Goal: Task Accomplishment & Management: Use online tool/utility

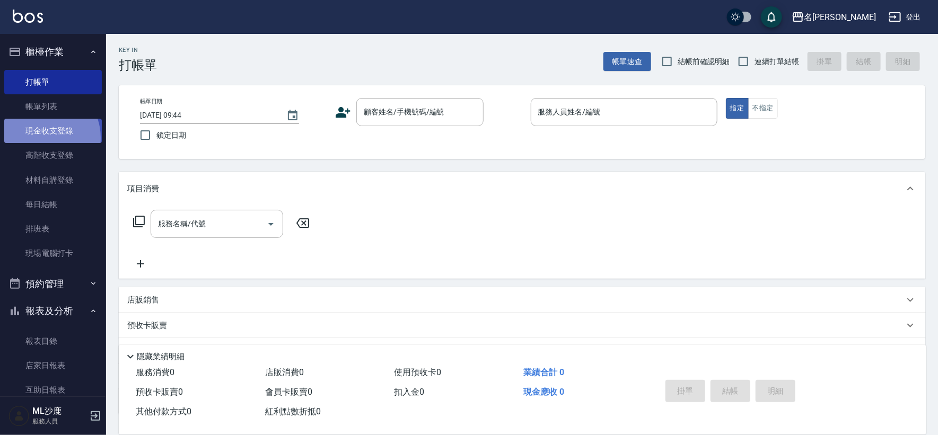
click at [41, 138] on link "現金收支登錄" at bounding box center [53, 131] width 98 height 24
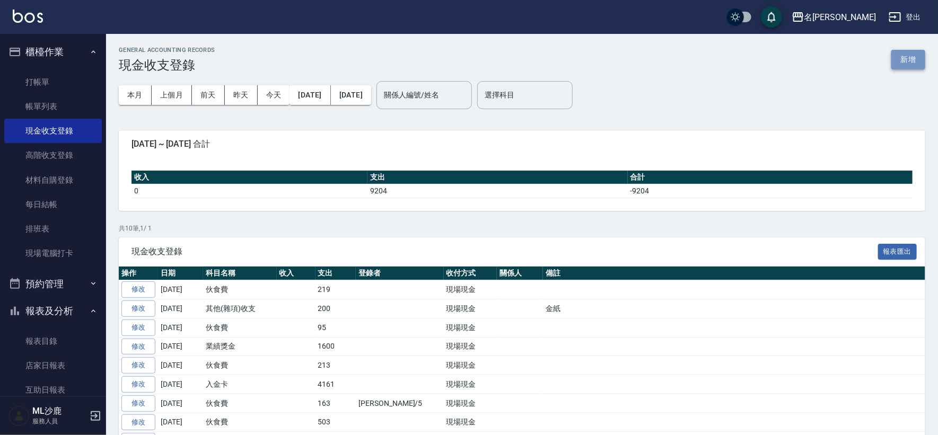
click at [893, 57] on button "新增" at bounding box center [908, 60] width 34 height 20
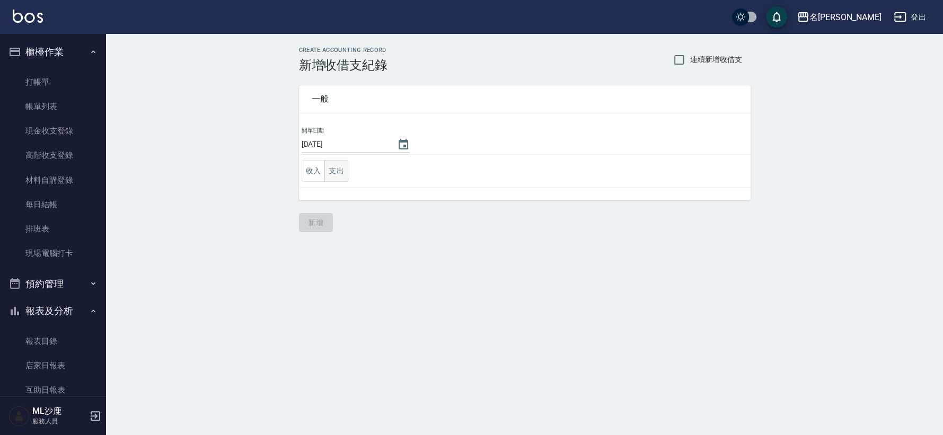
click at [345, 171] on button "支出" at bounding box center [337, 171] width 24 height 22
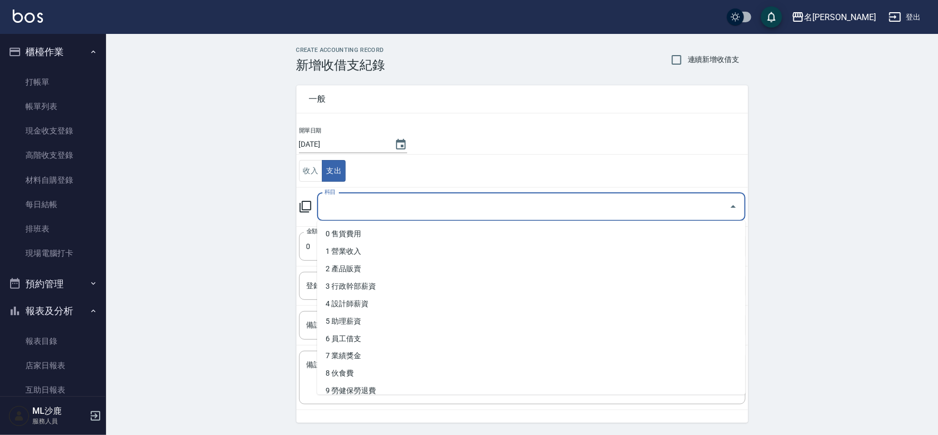
drag, startPoint x: 355, startPoint y: 205, endPoint x: 338, endPoint y: 242, distance: 41.5
click at [355, 205] on input "科目" at bounding box center [523, 207] width 403 height 19
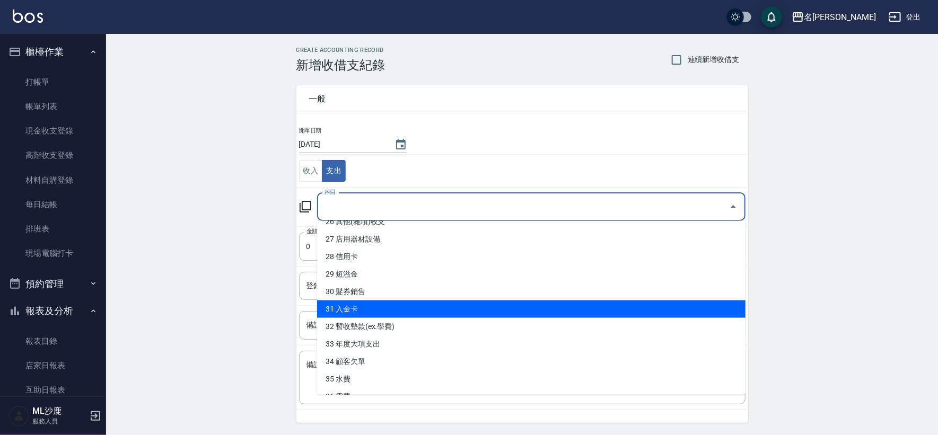
scroll to position [440, 0]
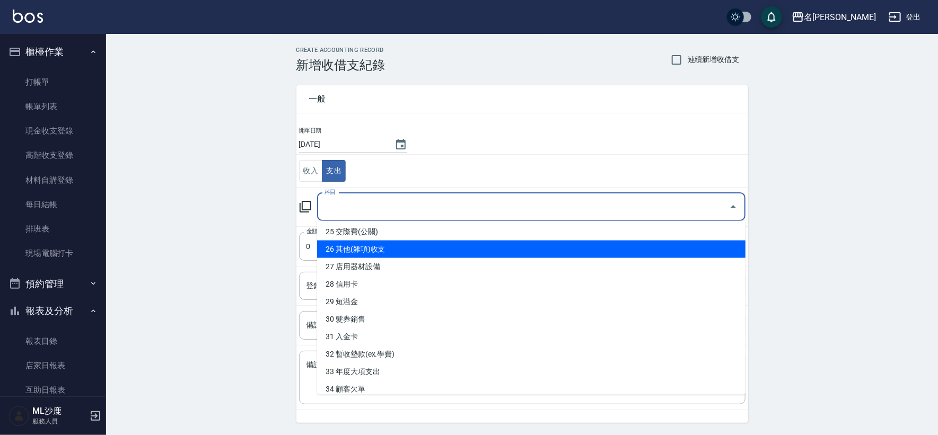
click at [368, 257] on li "26 其他(雜項)收支" at bounding box center [531, 250] width 429 height 18
type input "26 其他(雜項)收支"
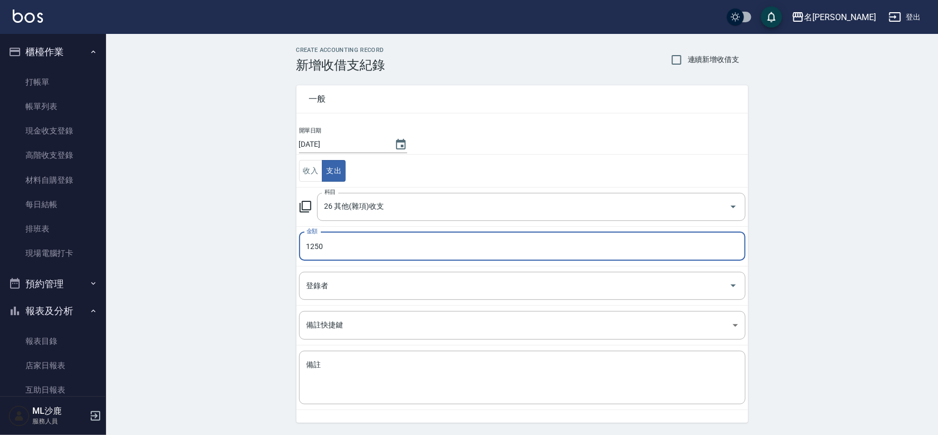
type input "1250"
click at [254, 266] on div "CREATE ACCOUNTING RECORD 新增收借支紀錄 連續新增收借支 一般 開單日期 [DATE] 收入 支出 科目 26 其他(雜項)收支 科目…" at bounding box center [522, 251] width 832 height 434
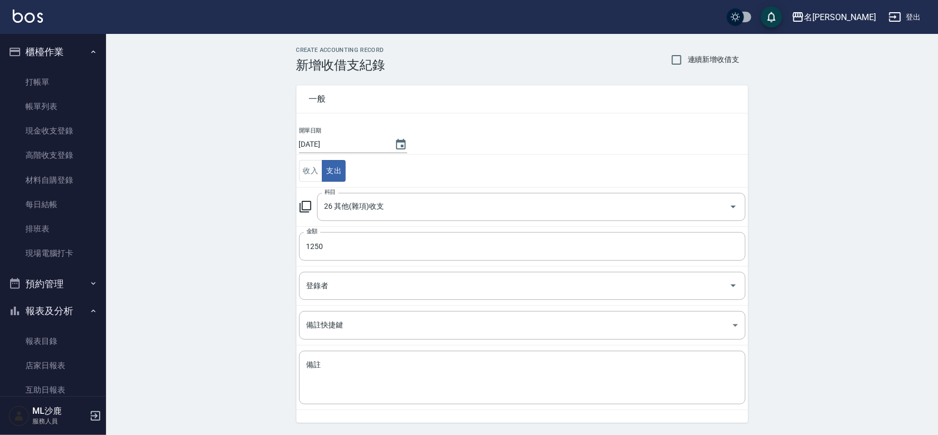
scroll to position [32, 0]
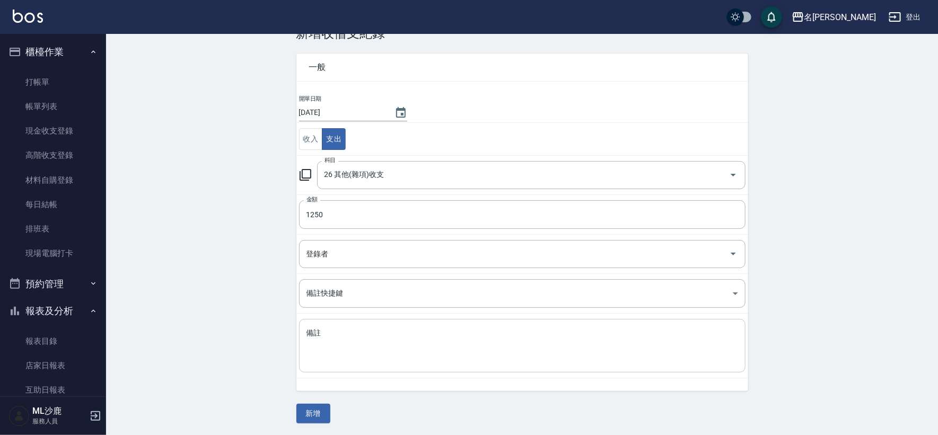
click at [325, 360] on textarea "備註" at bounding box center [523, 346] width 432 height 36
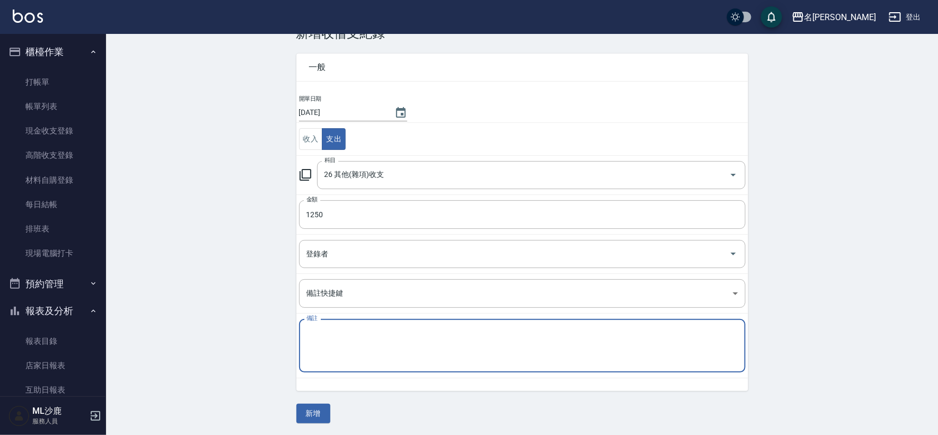
type textarea "a"
type textarea "展華"
click at [162, 322] on div "CREATE ACCOUNTING RECORD 新增收借支紀錄 連續新增收借支 一般 開單日期 [DATE] 收入 支出 科目 26 其他(雜項)收支 科目…" at bounding box center [522, 219] width 832 height 434
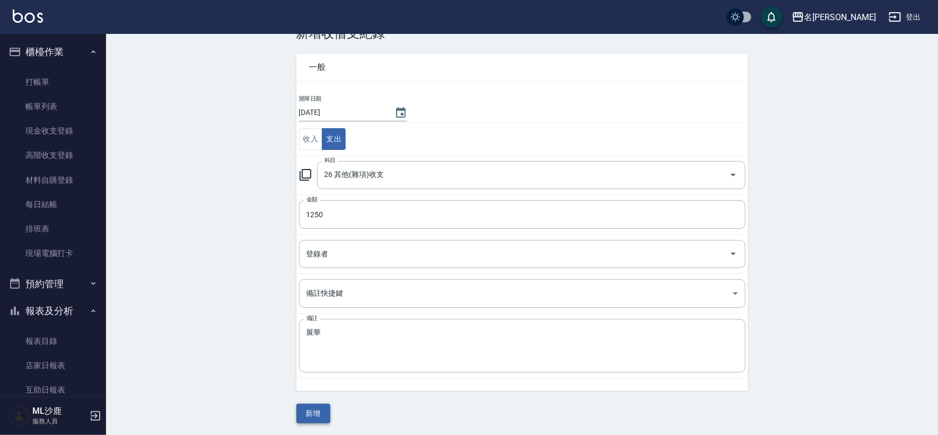
click at [316, 410] on button "新增" at bounding box center [313, 414] width 34 height 20
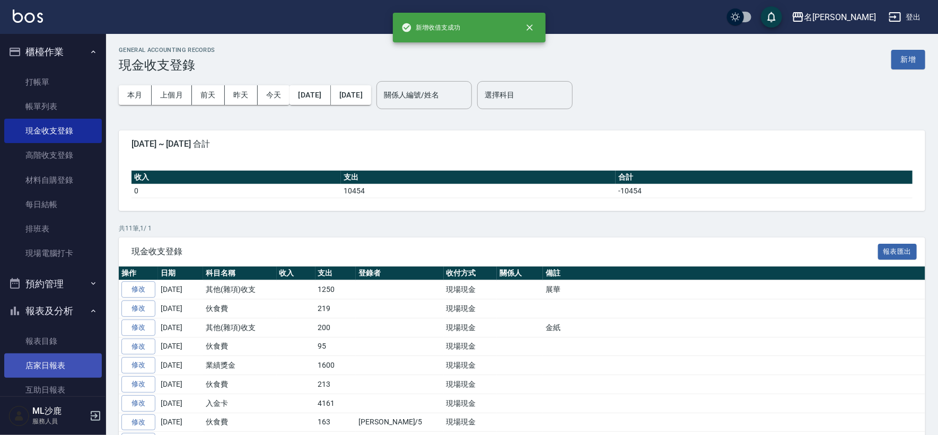
click at [56, 363] on link "店家日報表" at bounding box center [53, 366] width 98 height 24
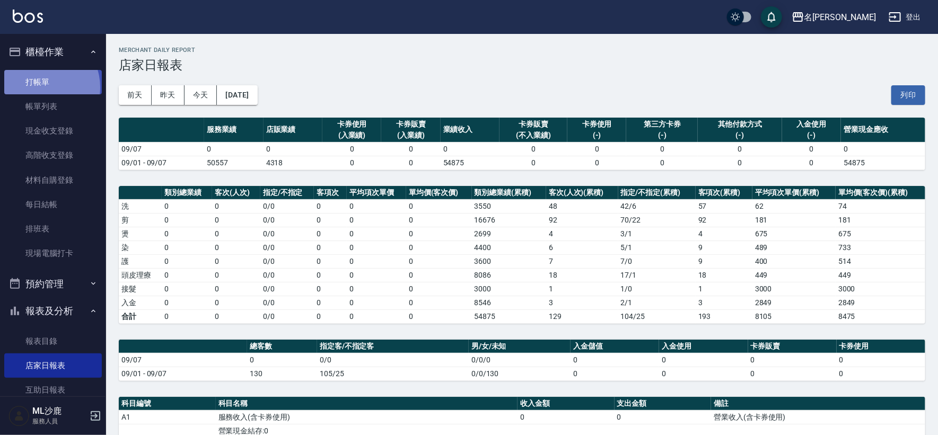
click at [42, 87] on link "打帳單" at bounding box center [53, 82] width 98 height 24
